Goal: Task Accomplishment & Management: Use online tool/utility

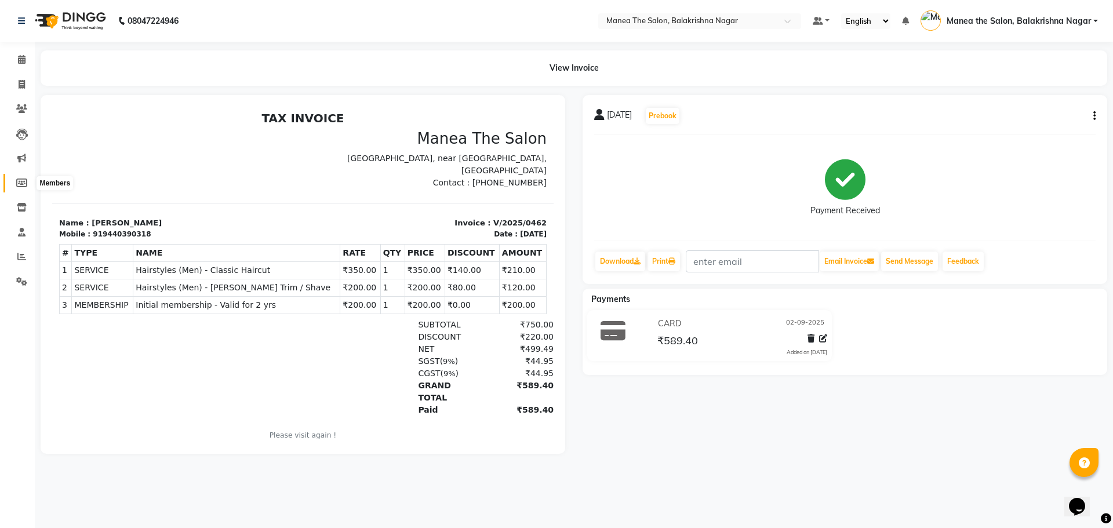
click at [22, 177] on span at bounding box center [22, 183] width 20 height 13
select select
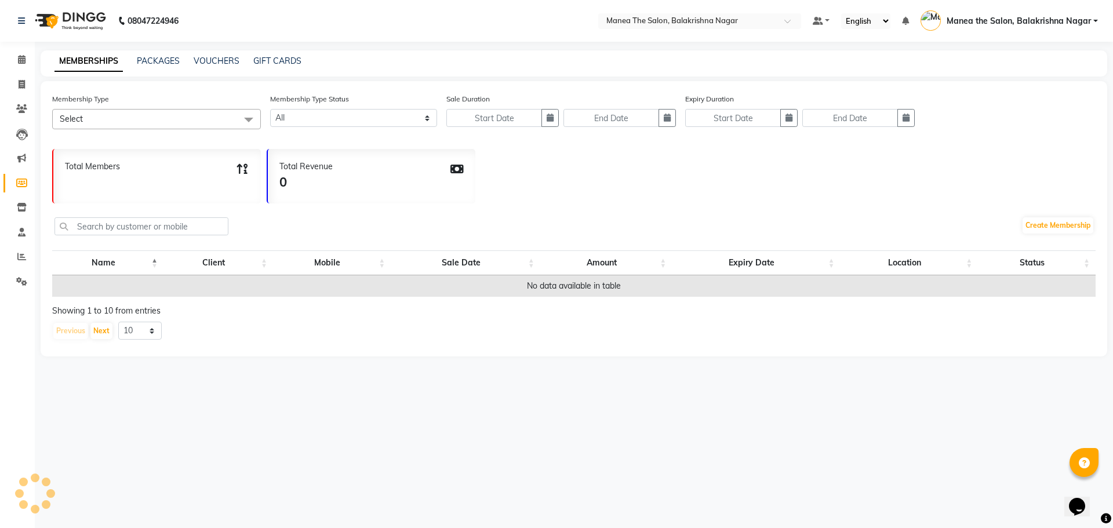
click at [22, 177] on span at bounding box center [22, 183] width 20 height 13
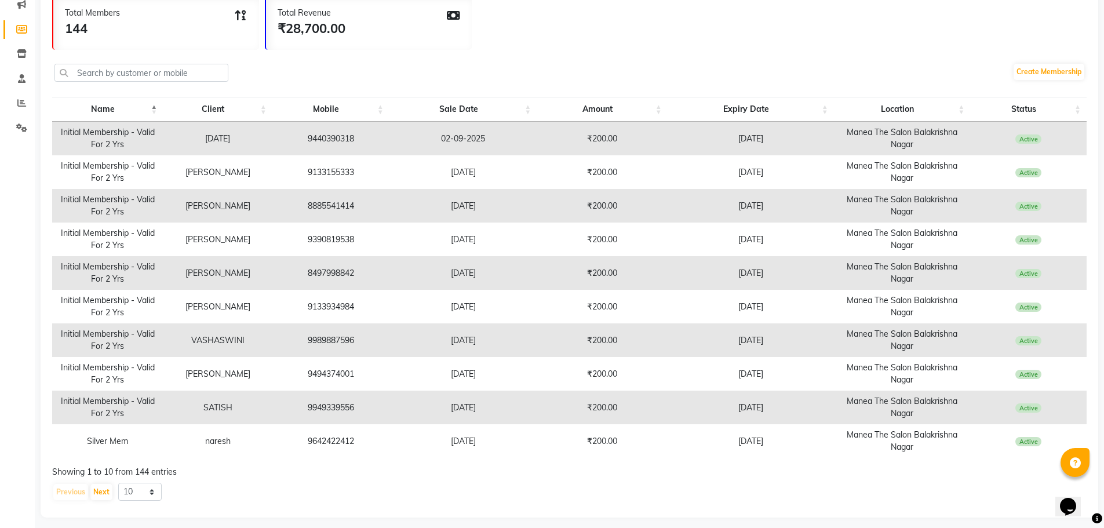
scroll to position [161, 0]
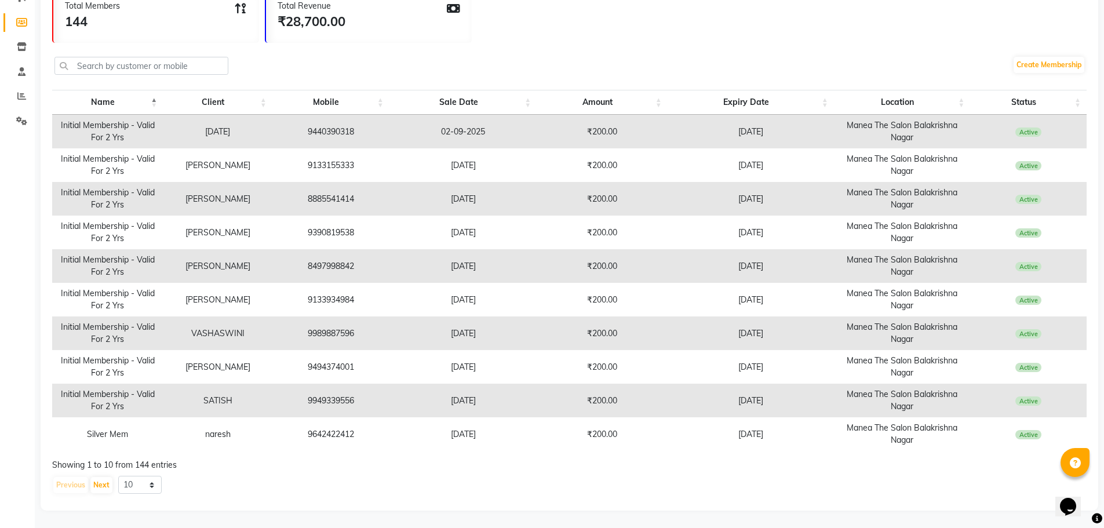
click at [123, 446] on td "Silver Mem" at bounding box center [107, 434] width 111 height 34
click at [115, 436] on td "Silver Mem" at bounding box center [107, 434] width 111 height 34
click at [745, 447] on td "[DATE]" at bounding box center [751, 434] width 166 height 34
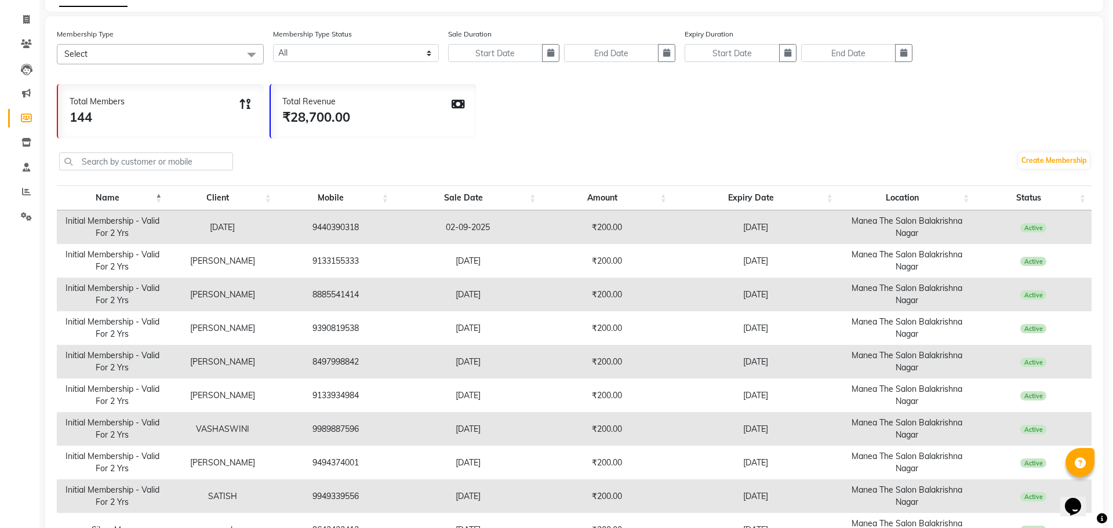
scroll to position [0, 0]
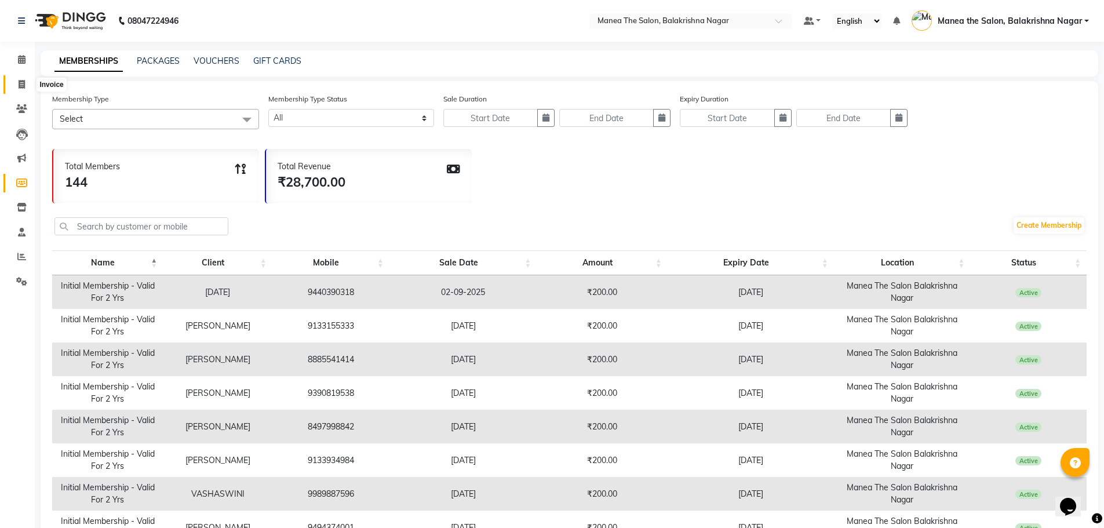
click at [21, 83] on icon at bounding box center [22, 84] width 6 height 9
select select "service"
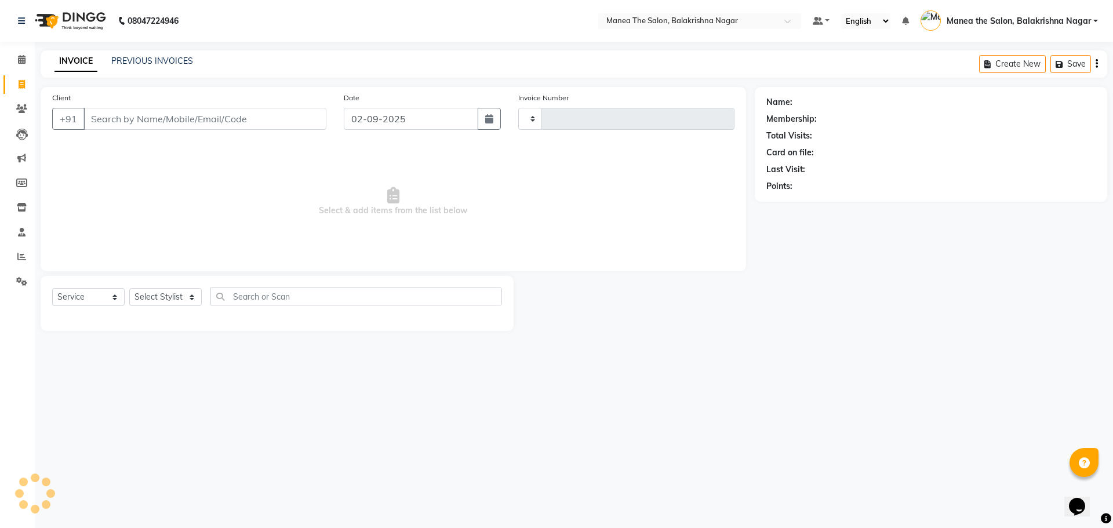
type input "0463"
select select "8200"
click at [96, 119] on input "Client" at bounding box center [204, 119] width 243 height 22
type input "8978432449"
click at [299, 115] on span "Add Client" at bounding box center [297, 119] width 46 height 12
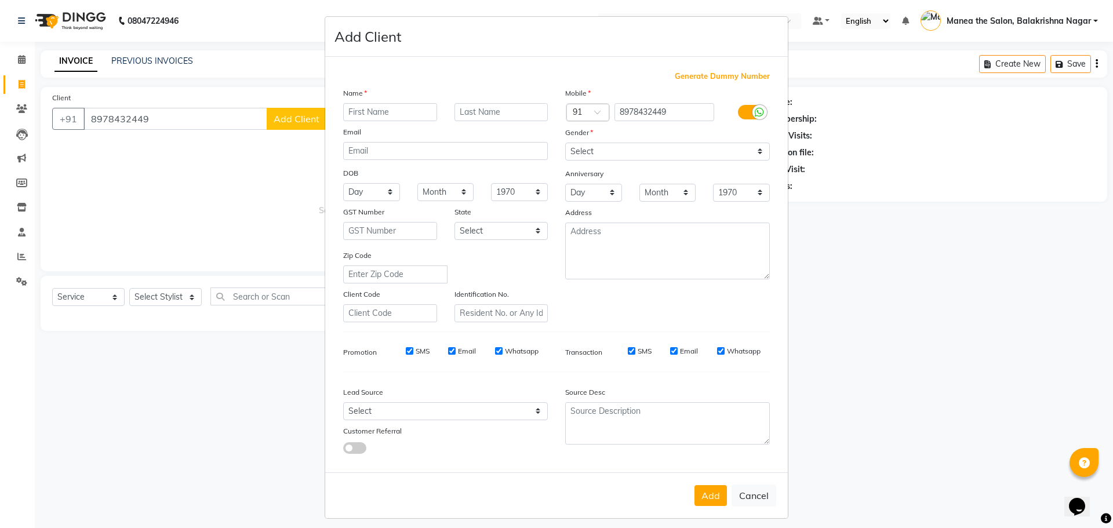
click at [360, 104] on input "text" at bounding box center [390, 112] width 94 height 18
click at [361, 112] on input "text" at bounding box center [390, 112] width 94 height 18
type input "BOBOY"
click at [623, 146] on select "Select [DEMOGRAPHIC_DATA] [DEMOGRAPHIC_DATA] Other Prefer Not To Say" at bounding box center [667, 152] width 205 height 18
select select "[DEMOGRAPHIC_DATA]"
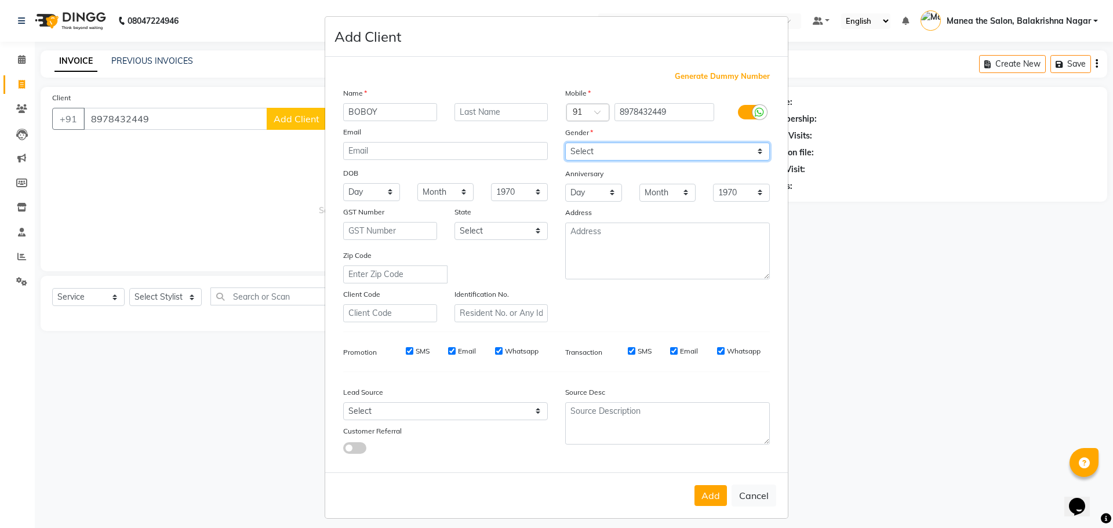
click at [565, 143] on select "Select [DEMOGRAPHIC_DATA] [DEMOGRAPHIC_DATA] Other Prefer Not To Say" at bounding box center [667, 152] width 205 height 18
click at [701, 499] on button "Add" at bounding box center [710, 495] width 32 height 21
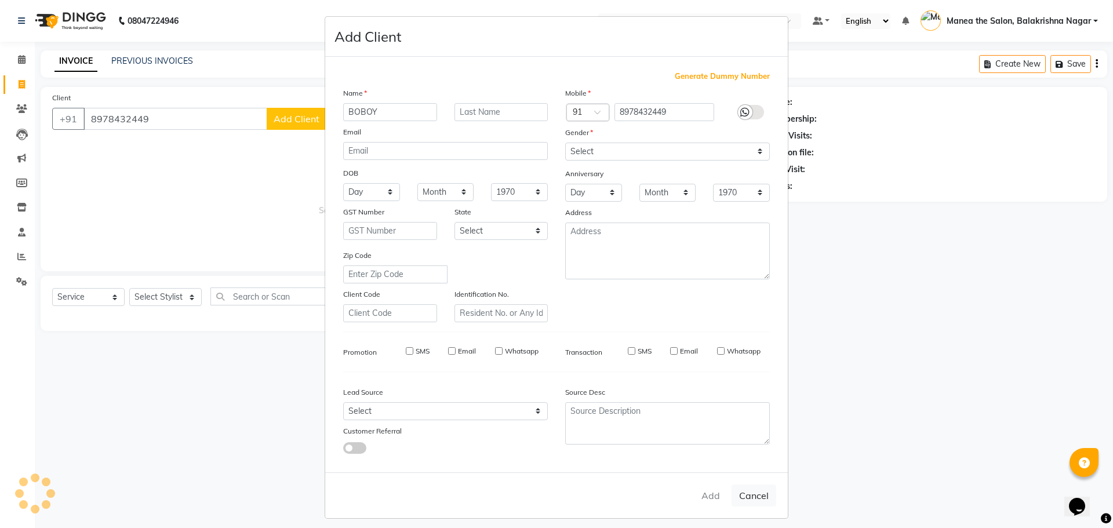
select select
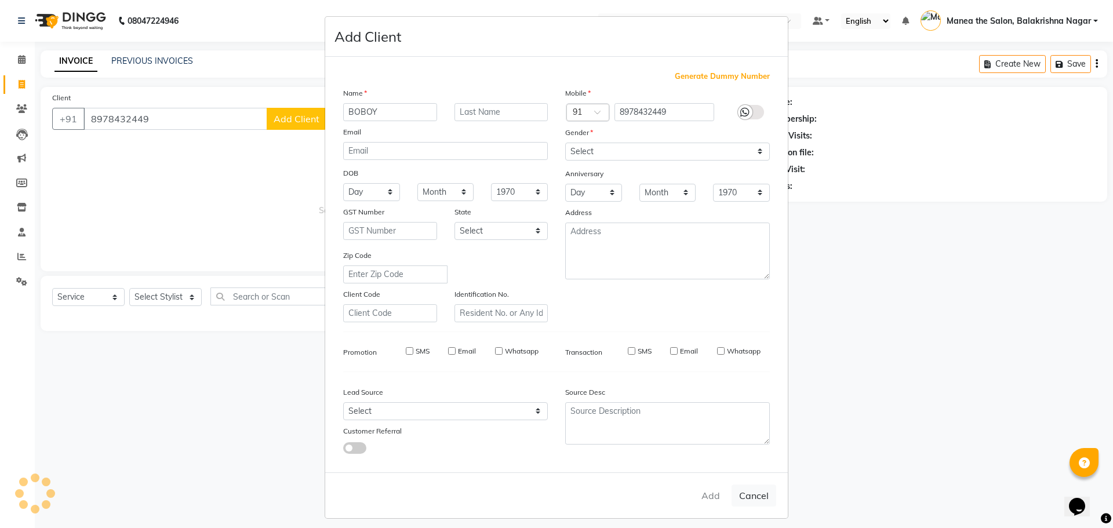
select select
checkbox input "false"
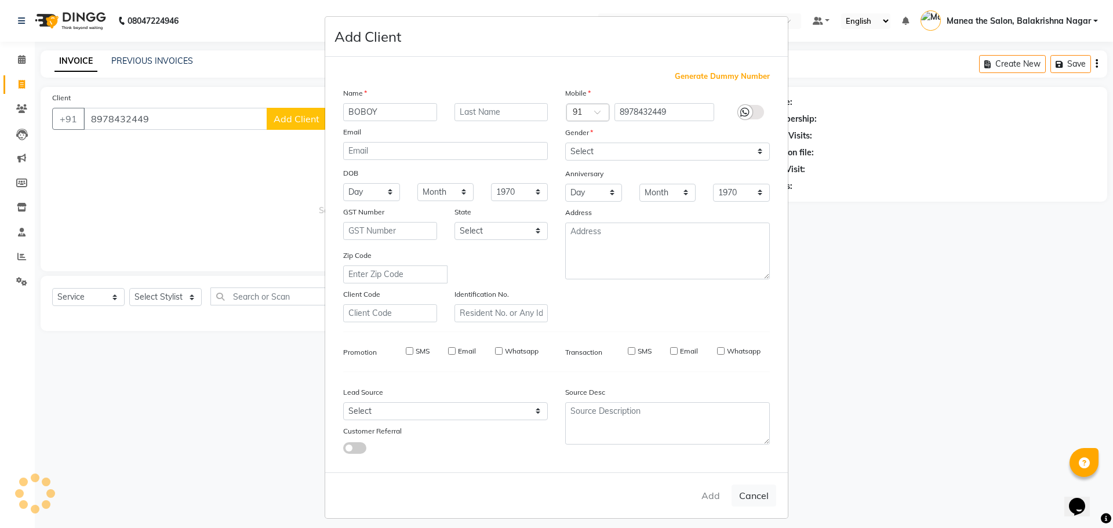
checkbox input "false"
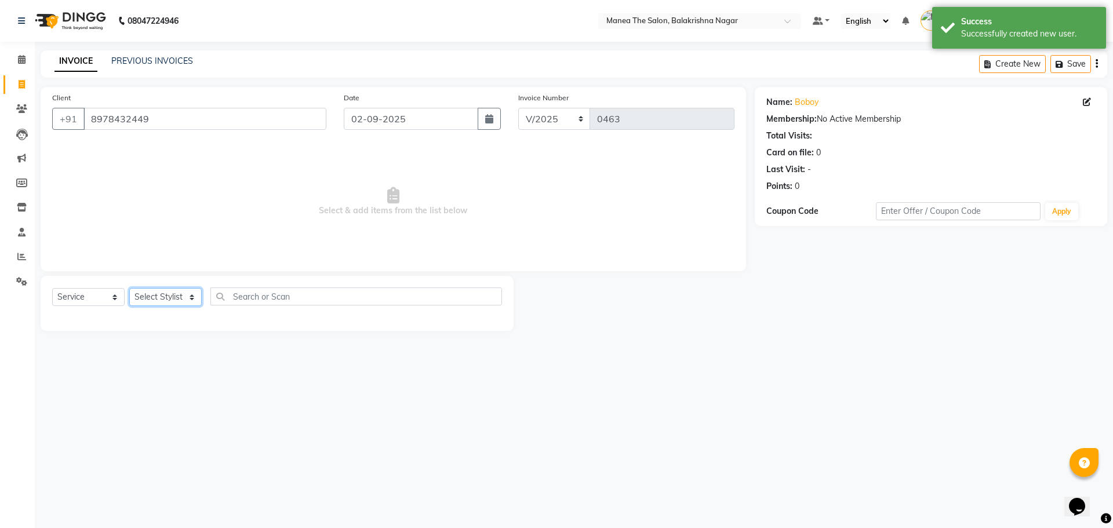
click at [155, 303] on select "Select Stylist [PERSON_NAME] [PERSON_NAME] [PERSON_NAME]" at bounding box center [165, 297] width 72 height 18
select select "77553"
click at [129, 288] on select "Select Stylist [PERSON_NAME] [PERSON_NAME] [PERSON_NAME]" at bounding box center [165, 297] width 72 height 18
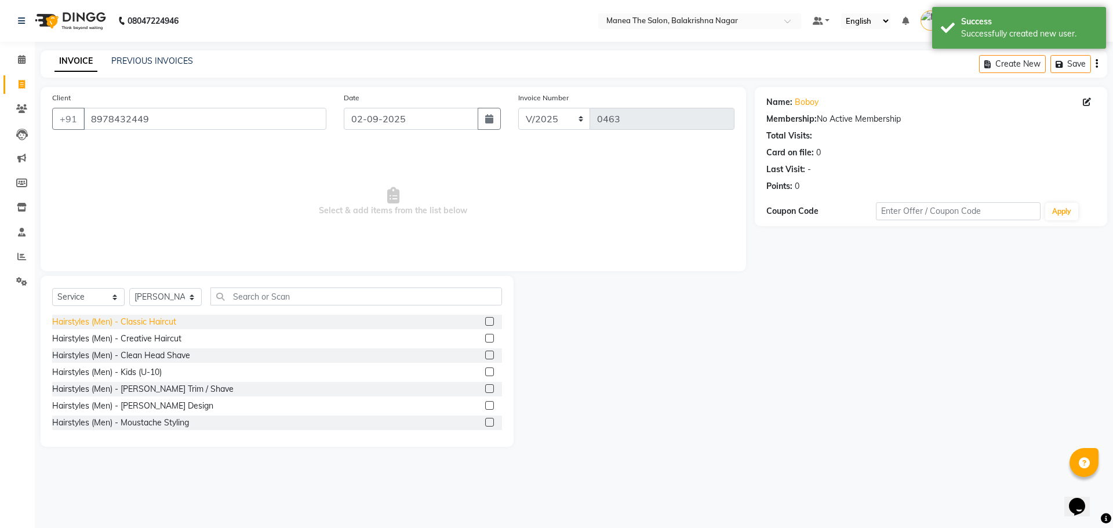
click at [151, 322] on div "Hairstyles (Men) - Classic Haircut" at bounding box center [114, 322] width 124 height 12
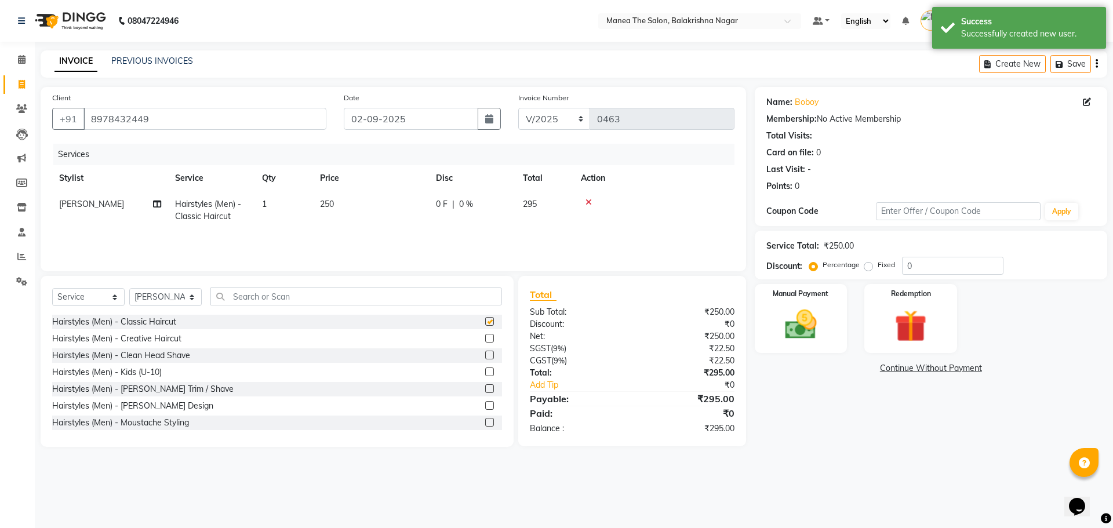
checkbox input "false"
click at [341, 205] on td "250" at bounding box center [371, 210] width 116 height 38
select select "77553"
click at [408, 206] on input "250" at bounding box center [425, 207] width 102 height 18
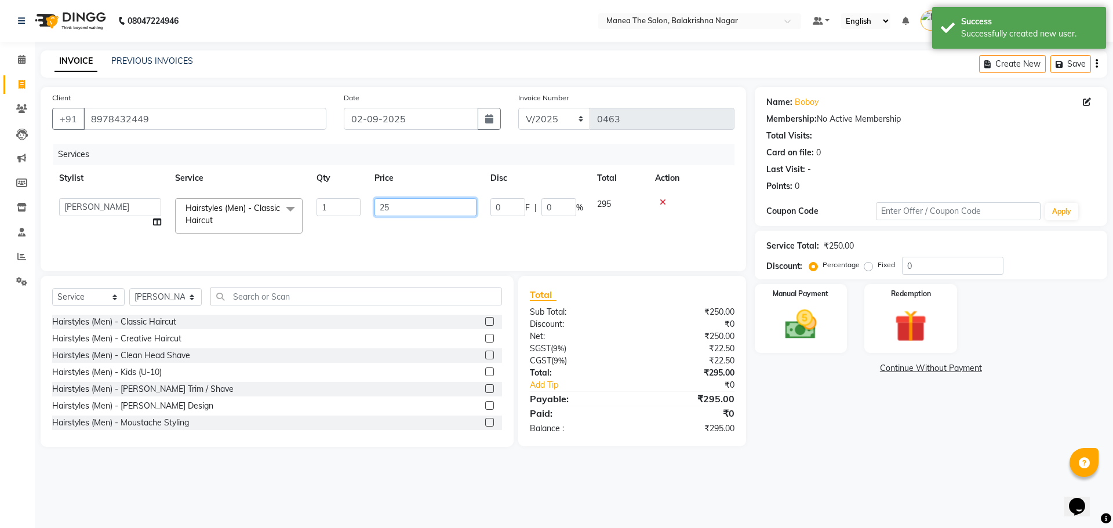
type input "2"
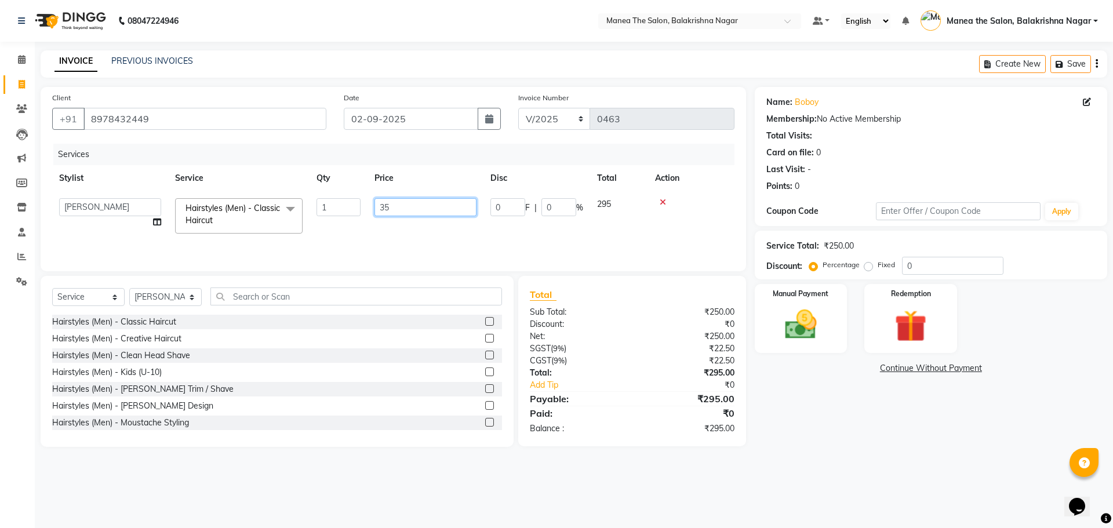
type input "350"
click at [395, 236] on div "Services Stylist Service Qty Price Disc Total Action [PERSON_NAME] Hairstyles (…" at bounding box center [393, 202] width 682 height 116
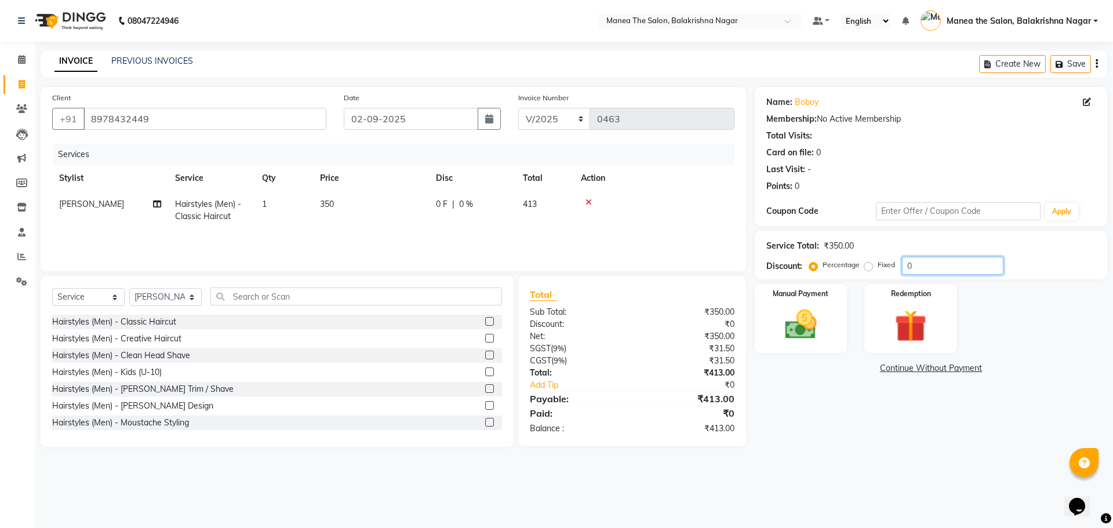
click at [921, 268] on input "0" at bounding box center [952, 266] width 101 height 18
type input "25"
click at [823, 410] on div "Name: [PERSON_NAME] Membership: No Active Membership Total Visits: Card on file…" at bounding box center [935, 267] width 361 height 360
click at [928, 259] on input "25" at bounding box center [952, 266] width 101 height 18
click at [795, 430] on div "Name: [PERSON_NAME] Membership: No Active Membership Total Visits: Card on file…" at bounding box center [935, 267] width 361 height 360
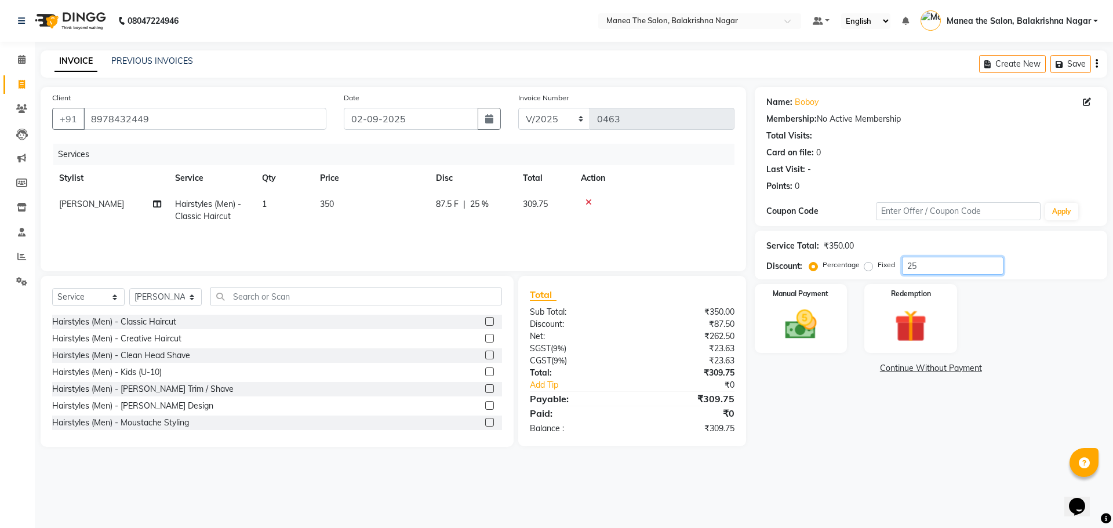
click at [922, 267] on input "25" at bounding box center [952, 266] width 101 height 18
click at [931, 264] on input "25" at bounding box center [952, 266] width 101 height 18
click at [930, 264] on input "25" at bounding box center [952, 266] width 101 height 18
click at [928, 264] on input "25" at bounding box center [952, 266] width 101 height 18
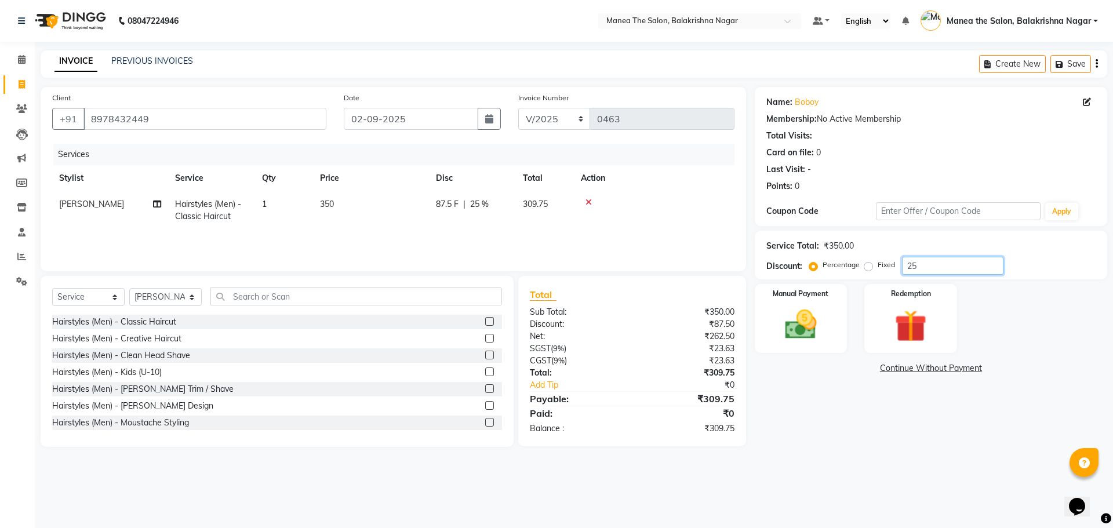
click at [928, 264] on input "25" at bounding box center [952, 266] width 101 height 18
click at [843, 401] on div "Name: [PERSON_NAME] Membership: No Active Membership Total Visits: Card on file…" at bounding box center [935, 267] width 361 height 360
click at [937, 263] on input "25" at bounding box center [952, 266] width 101 height 18
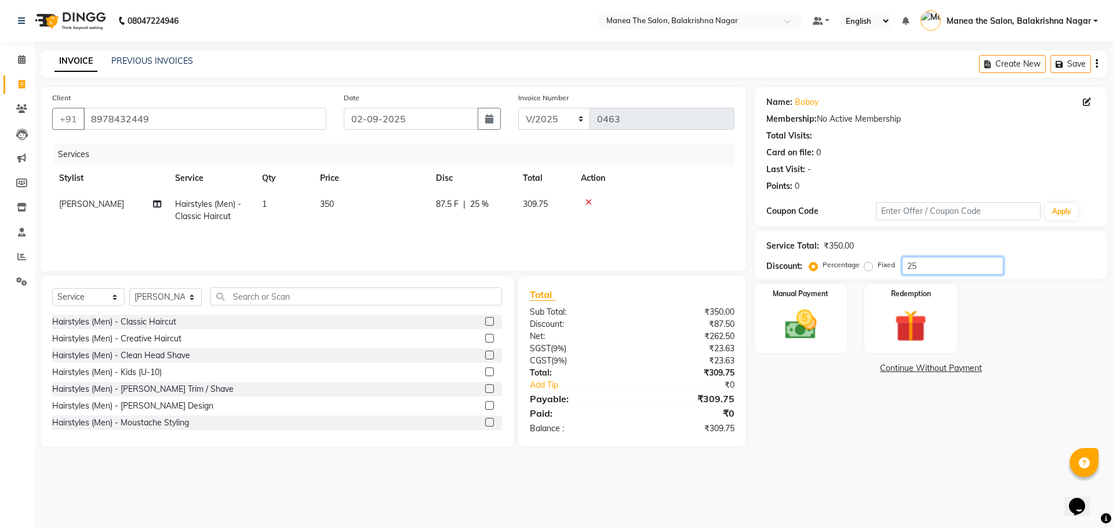
click at [928, 263] on input "25" at bounding box center [952, 266] width 101 height 18
click at [790, 414] on div "Name: [PERSON_NAME] Membership: No Active Membership Total Visits: Card on file…" at bounding box center [935, 267] width 361 height 360
click at [925, 266] on input "25" at bounding box center [952, 266] width 101 height 18
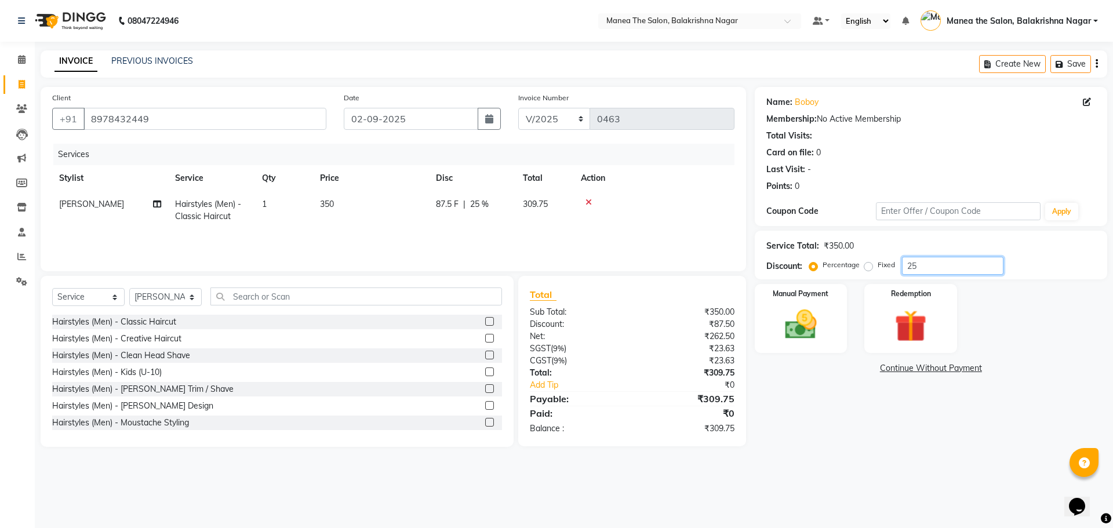
click at [925, 266] on input "25" at bounding box center [952, 266] width 101 height 18
drag, startPoint x: 776, startPoint y: 435, endPoint x: 926, endPoint y: 307, distance: 198.2
click at [777, 434] on div "Name: [PERSON_NAME] Membership: No Active Membership Total Visits: Card on file…" at bounding box center [935, 267] width 361 height 360
click at [926, 271] on input "25" at bounding box center [952, 266] width 101 height 18
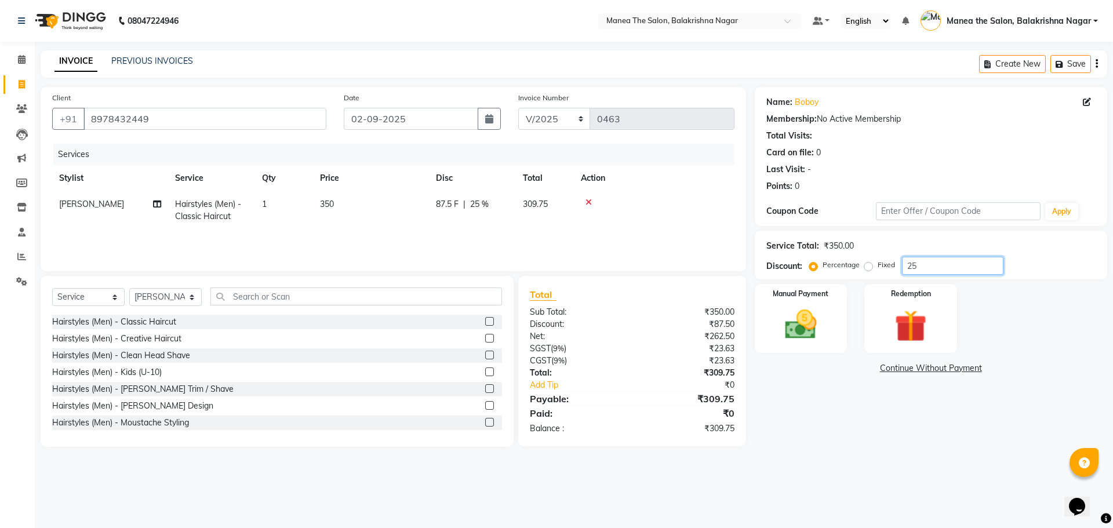
click at [920, 262] on input "25" at bounding box center [952, 266] width 101 height 18
click at [916, 259] on input "25" at bounding box center [952, 266] width 101 height 18
click at [796, 303] on div "Manual Payment" at bounding box center [800, 318] width 96 height 71
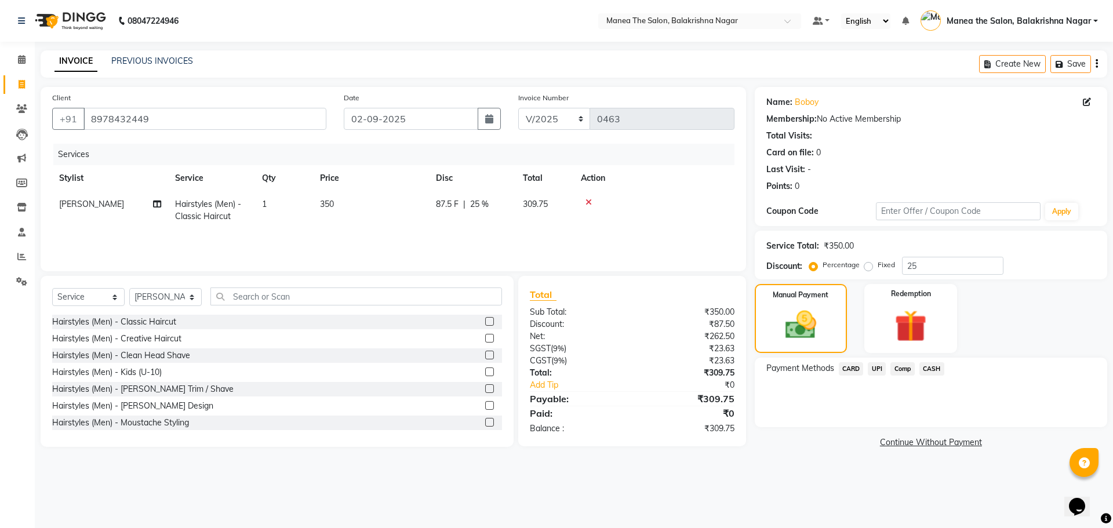
click at [926, 368] on span "CASH" at bounding box center [931, 368] width 25 height 13
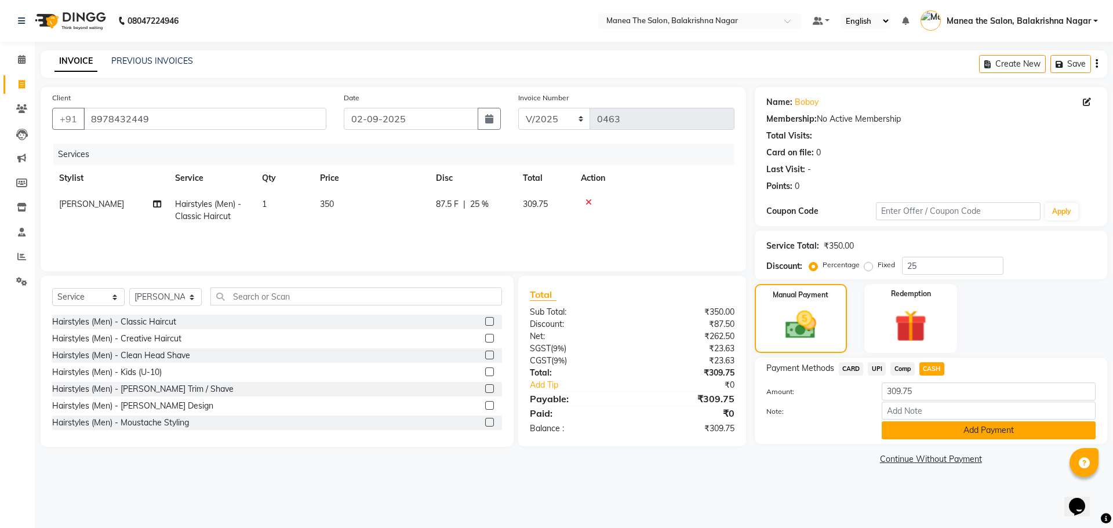
click at [925, 435] on button "Add Payment" at bounding box center [989, 430] width 214 height 18
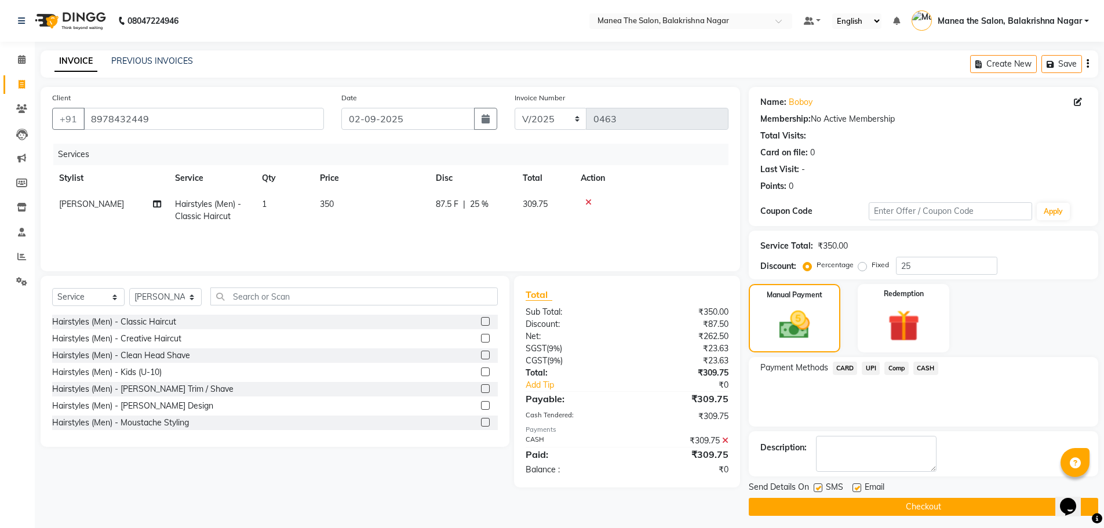
click at [907, 505] on button "Checkout" at bounding box center [924, 507] width 350 height 18
